Goal: Task Accomplishment & Management: Manage account settings

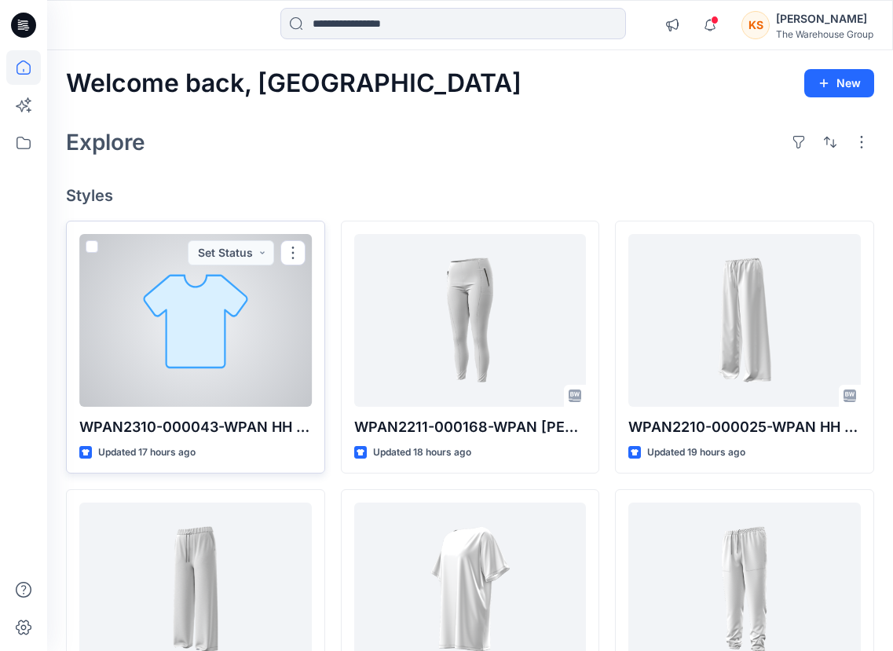
click at [154, 282] on div at bounding box center [195, 320] width 232 height 173
click at [196, 319] on div at bounding box center [195, 320] width 232 height 173
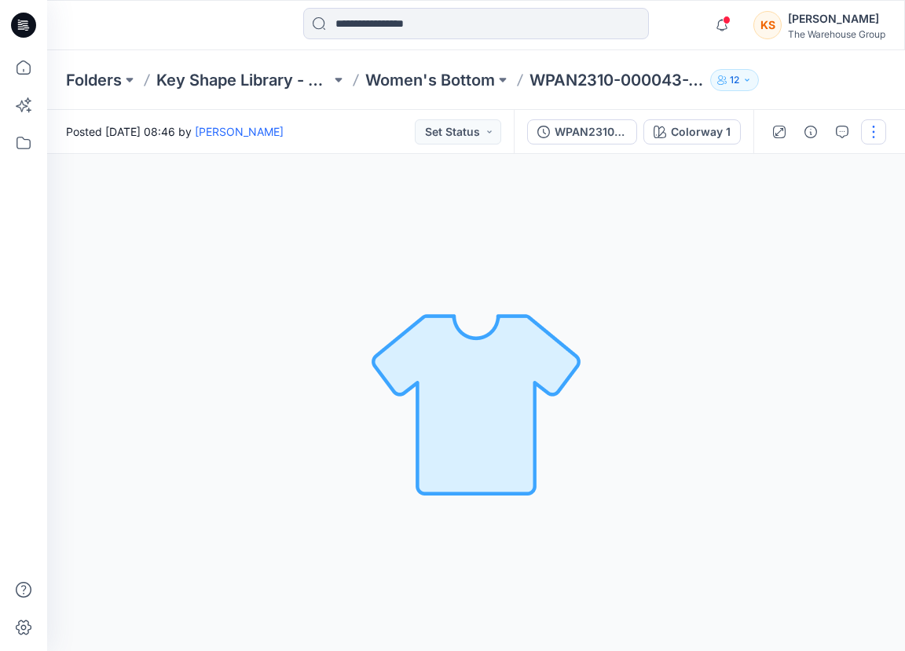
click at [872, 133] on button "button" at bounding box center [873, 131] width 25 height 25
click at [776, 213] on p "Edit" at bounding box center [773, 212] width 20 height 16
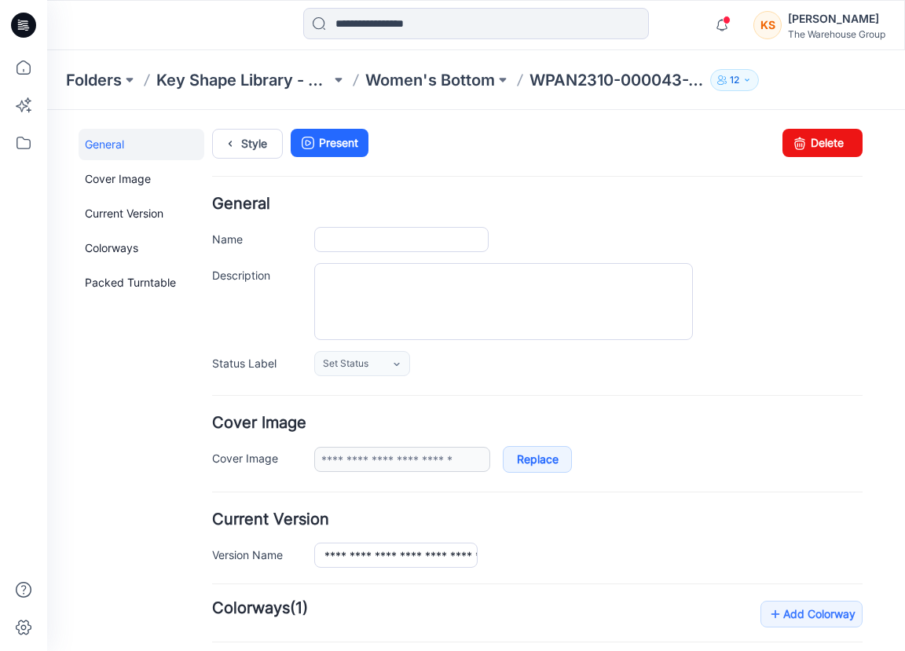
type input "**********"
click at [828, 140] on link "Delete" at bounding box center [822, 143] width 80 height 28
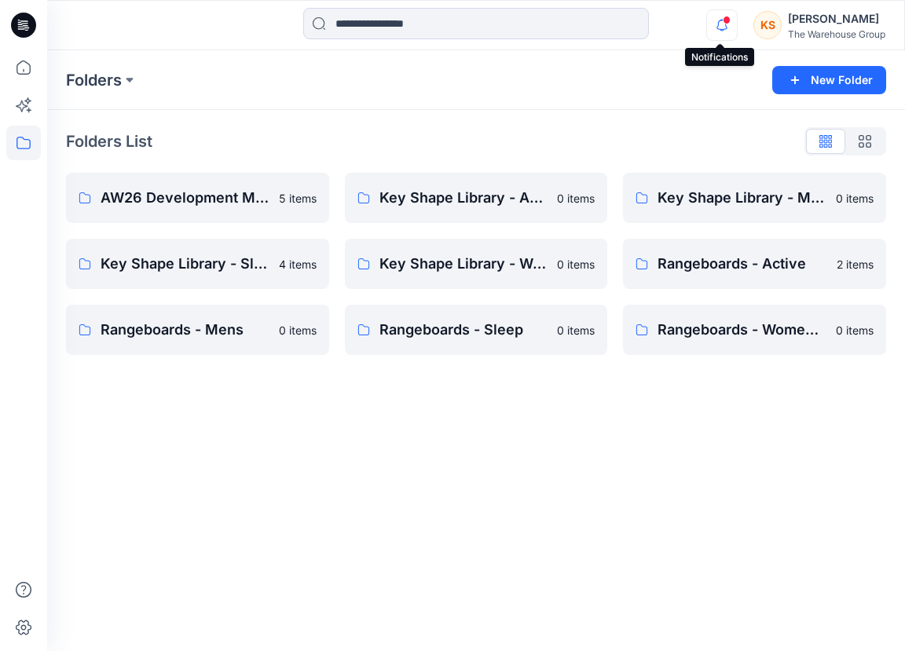
click at [716, 18] on icon "button" at bounding box center [722, 24] width 30 height 31
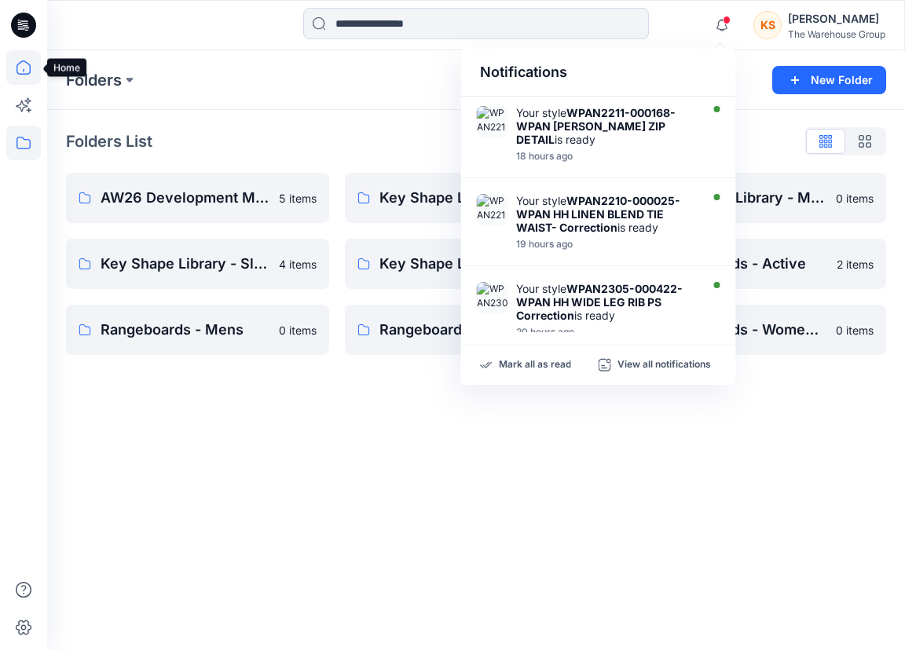
click at [26, 64] on icon at bounding box center [23, 67] width 35 height 35
